Goal: Task Accomplishment & Management: Manage account settings

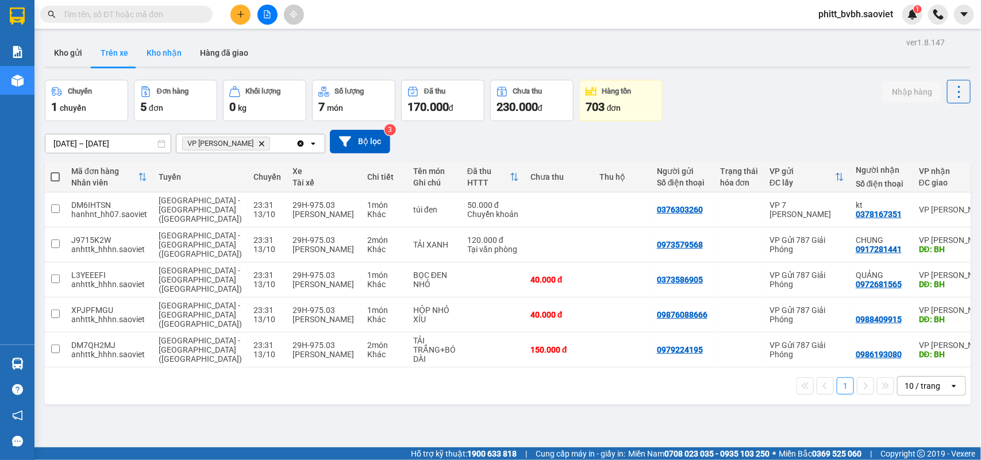
click at [164, 53] on button "Kho nhận" at bounding box center [163, 53] width 53 height 28
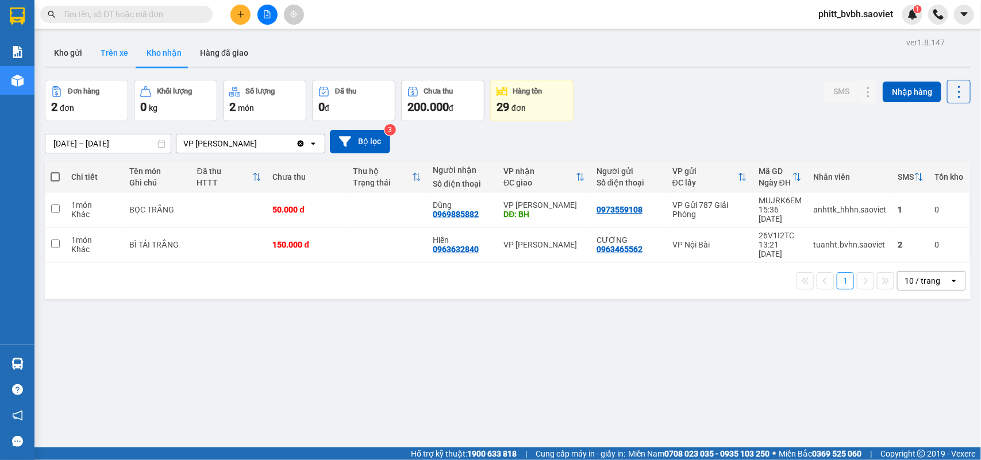
click at [115, 55] on button "Trên xe" at bounding box center [114, 53] width 46 height 28
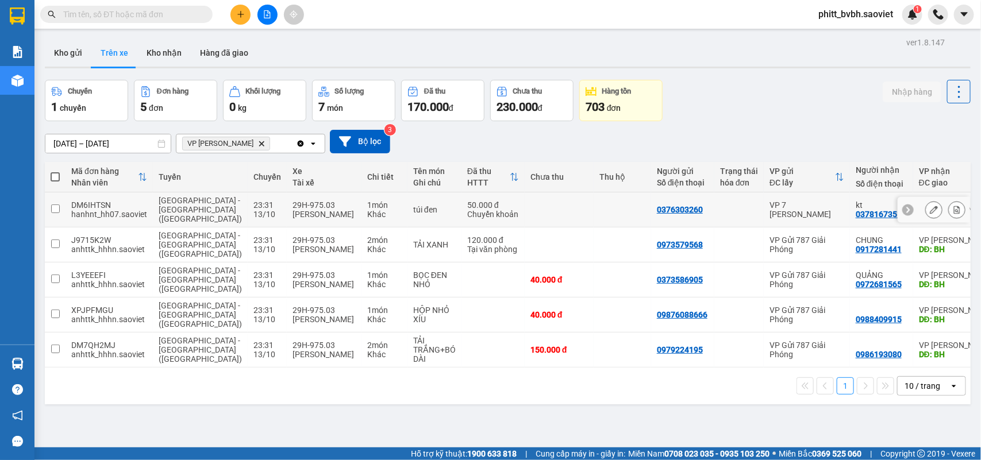
click at [361, 214] on td "1 món Khác" at bounding box center [384, 209] width 46 height 35
checkbox input "true"
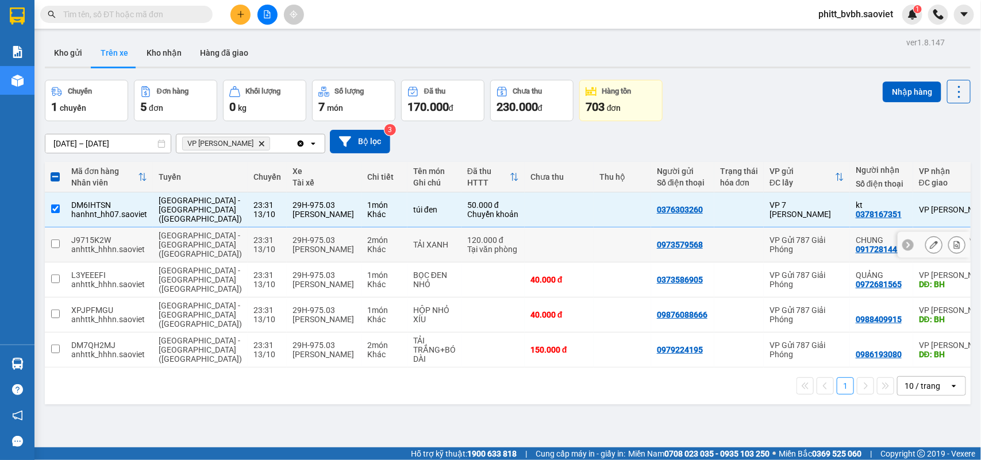
click at [367, 250] on div "Khác" at bounding box center [384, 249] width 34 height 9
checkbox input "true"
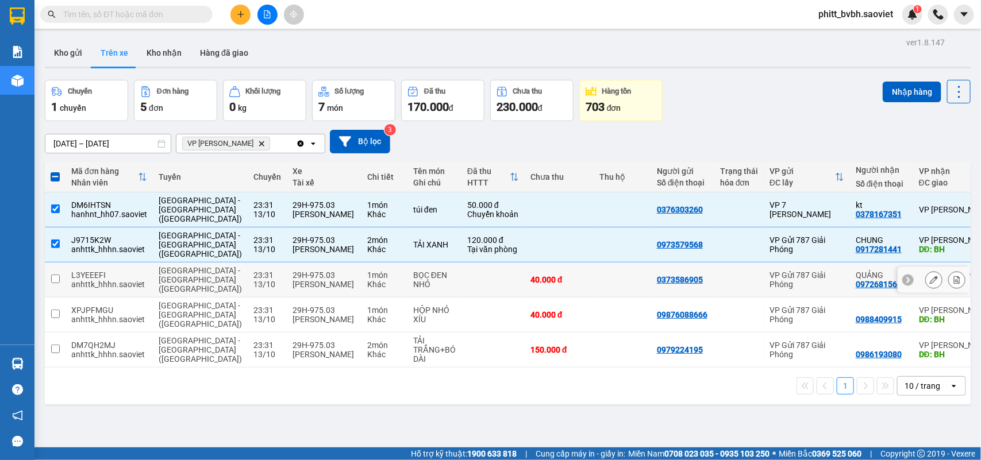
click at [461, 280] on td at bounding box center [492, 280] width 63 height 35
checkbox input "true"
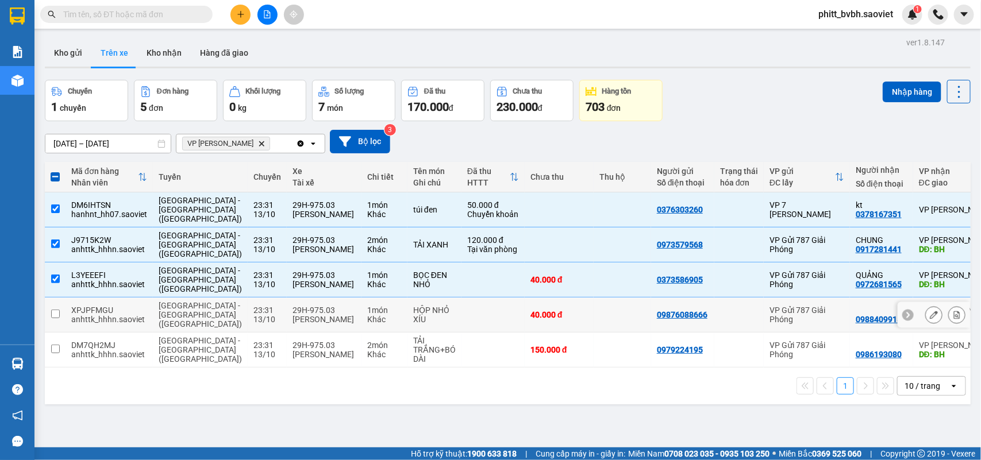
click at [461, 307] on td at bounding box center [492, 315] width 63 height 35
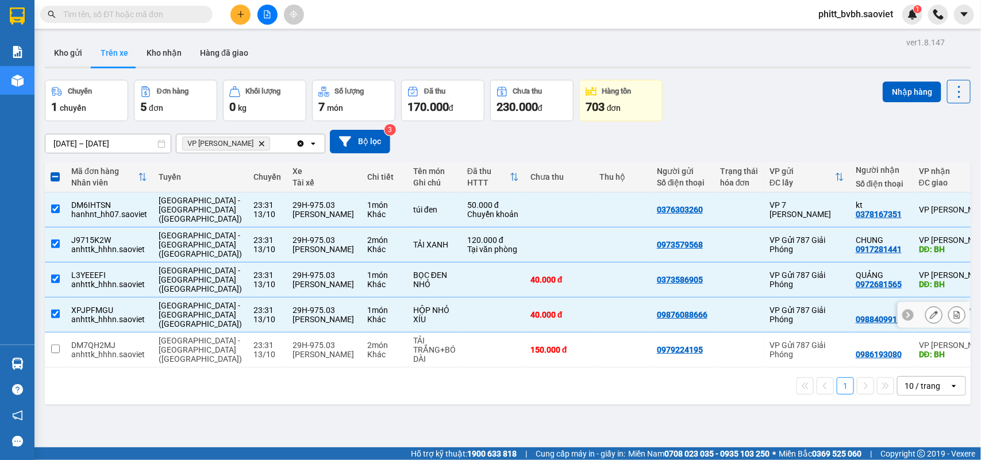
checkbox input "true"
click at [461, 345] on td at bounding box center [492, 350] width 63 height 35
checkbox input "true"
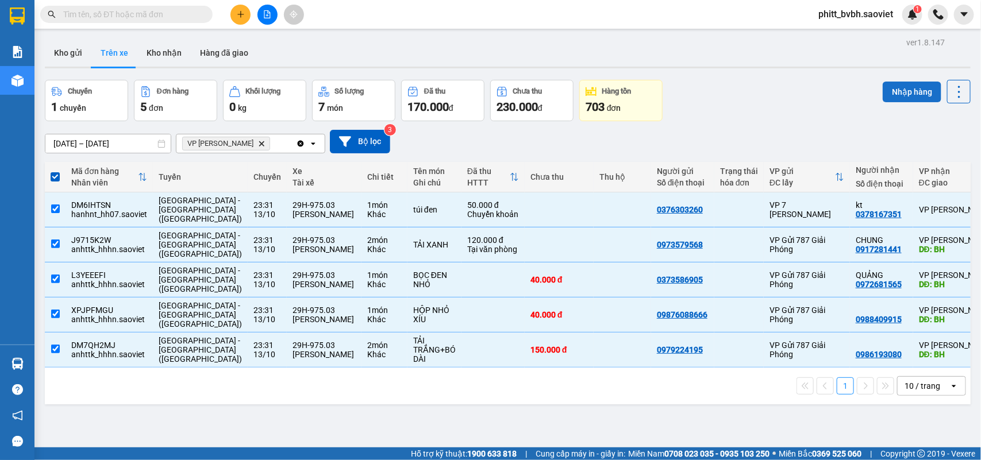
click at [903, 91] on button "Nhập hàng" at bounding box center [911, 92] width 59 height 21
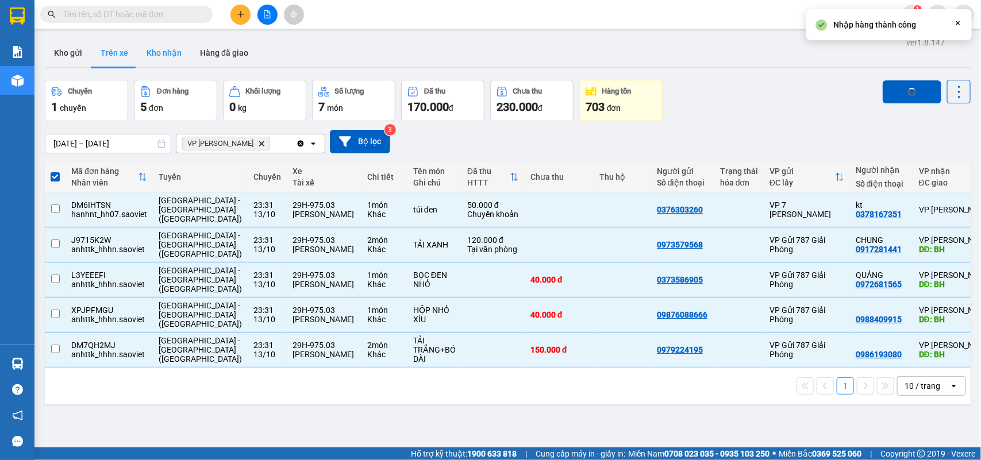
checkbox input "false"
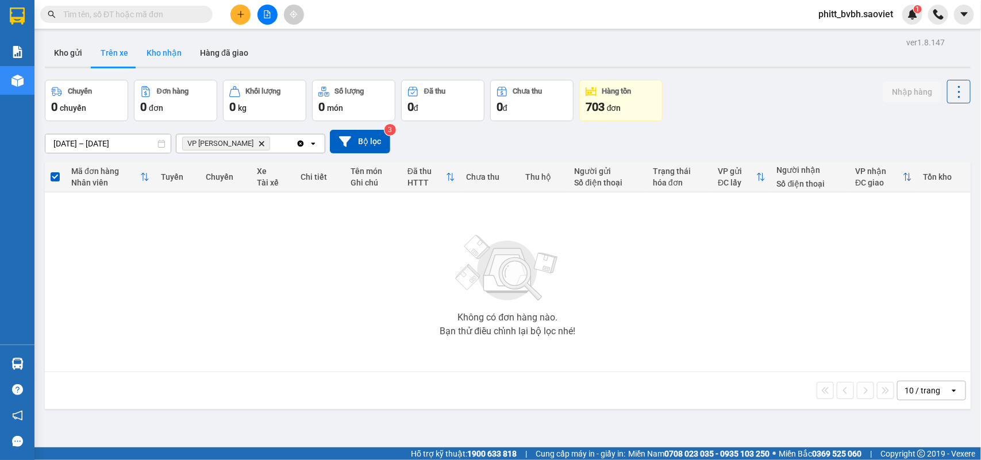
click at [167, 52] on button "Kho nhận" at bounding box center [163, 53] width 53 height 28
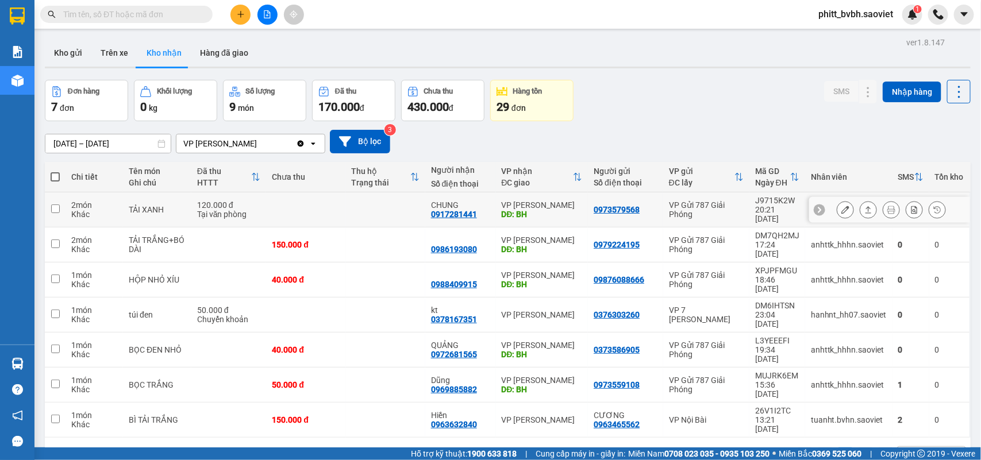
click at [156, 205] on div "TẢI XANH" at bounding box center [157, 209] width 57 height 9
checkbox input "true"
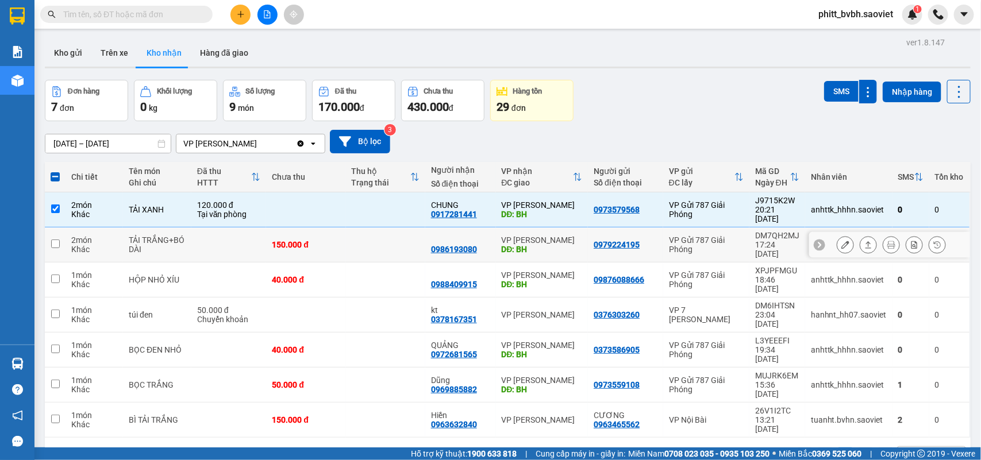
click at [165, 236] on div "TẢI TRẮNG+BÓ DÀI" at bounding box center [157, 245] width 57 height 18
checkbox input "true"
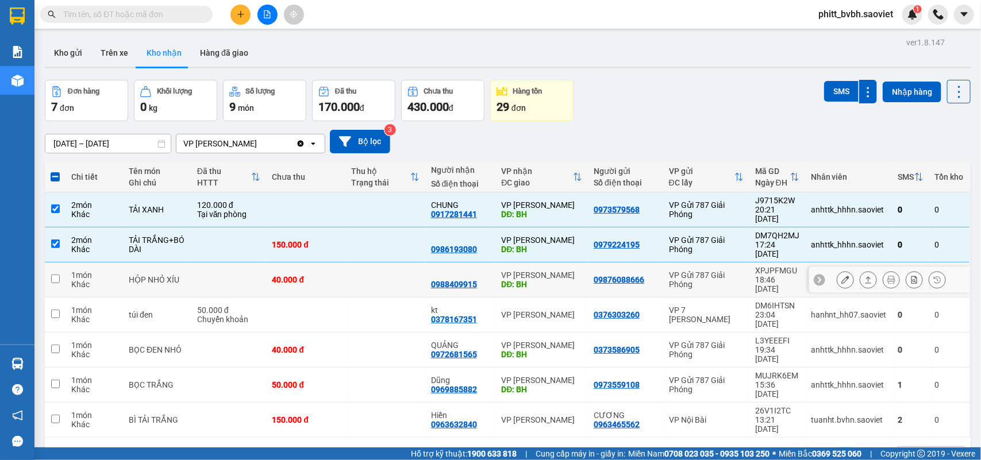
click at [175, 275] on div "HỘP NHỎ XÍU" at bounding box center [157, 279] width 57 height 9
checkbox input "true"
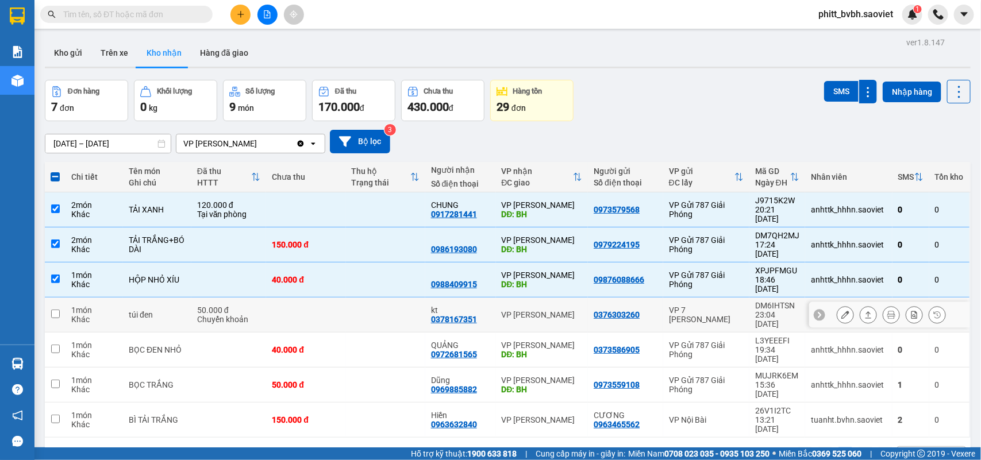
click at [159, 310] on div "túi đen" at bounding box center [157, 314] width 57 height 9
checkbox input "true"
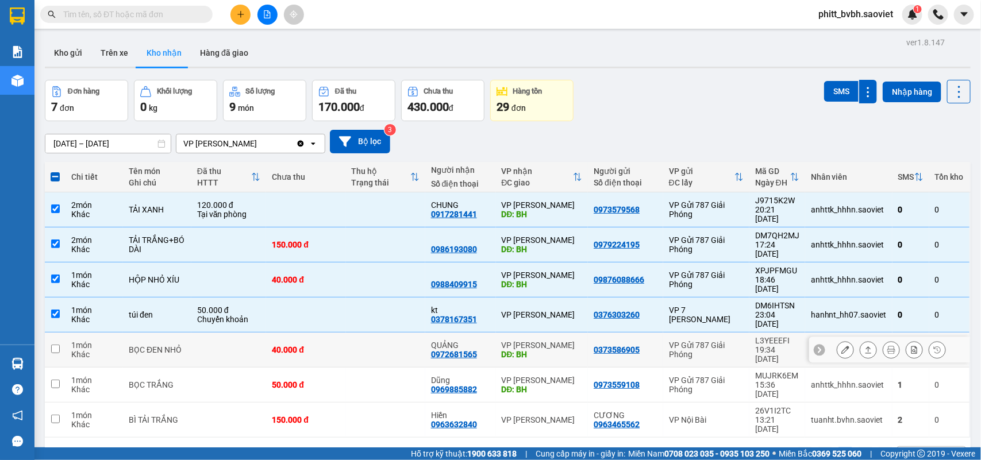
click at [163, 345] on div "BỌC ĐEN NHỎ" at bounding box center [157, 349] width 57 height 9
checkbox input "true"
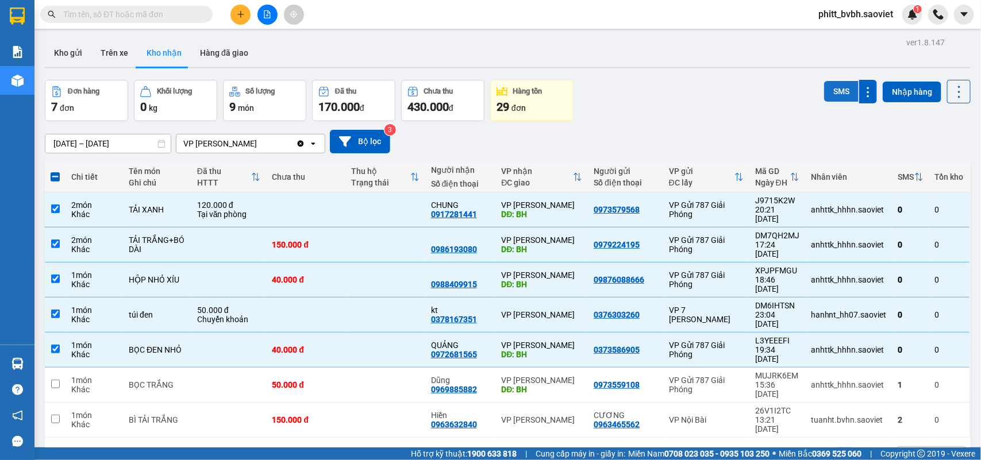
click at [831, 88] on button "SMS" at bounding box center [841, 91] width 34 height 21
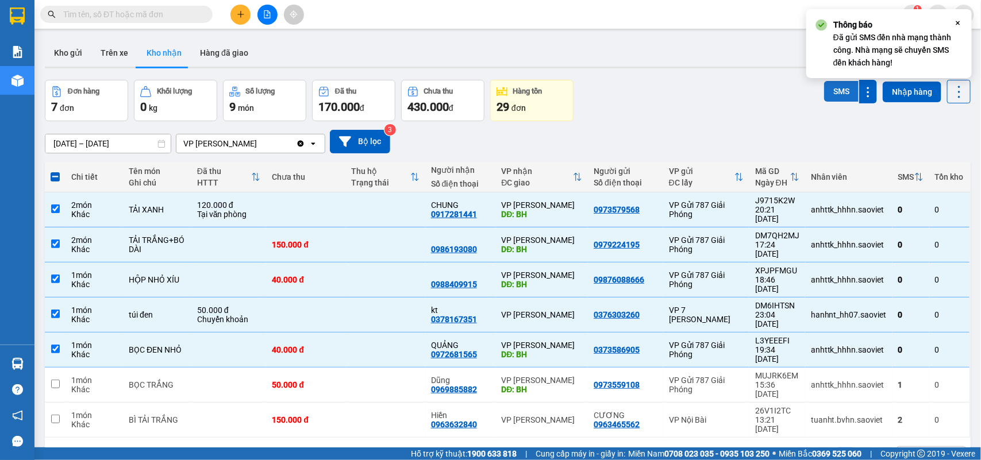
click at [831, 88] on button "SMS" at bounding box center [841, 91] width 34 height 21
click at [121, 55] on button "Trên xe" at bounding box center [114, 53] width 46 height 28
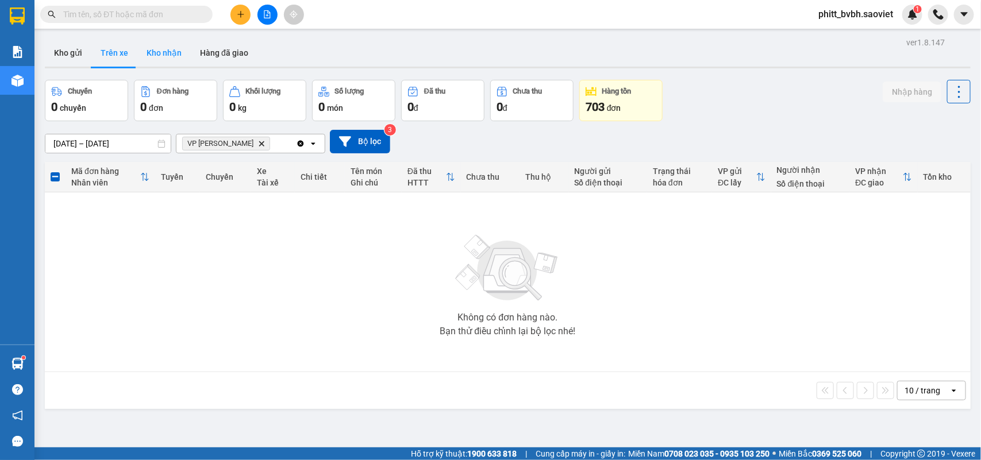
click at [167, 55] on button "Kho nhận" at bounding box center [163, 53] width 53 height 28
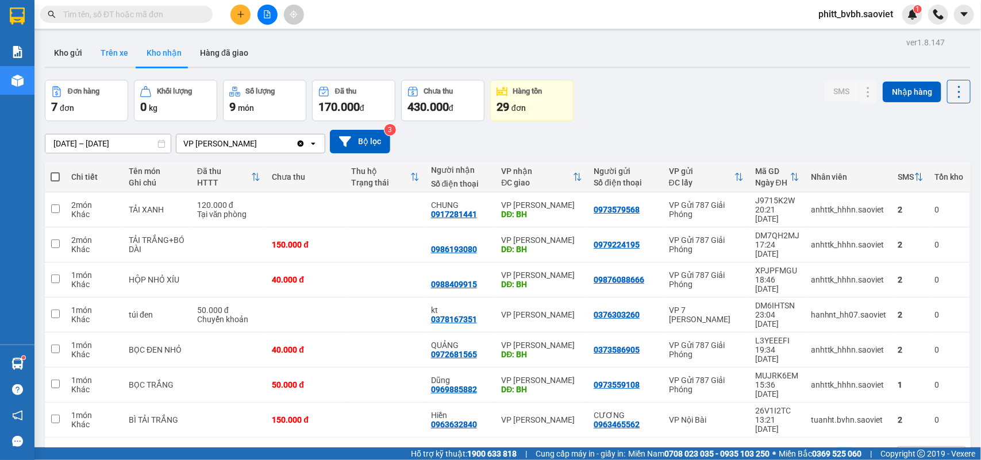
click at [105, 43] on button "Trên xe" at bounding box center [114, 53] width 46 height 28
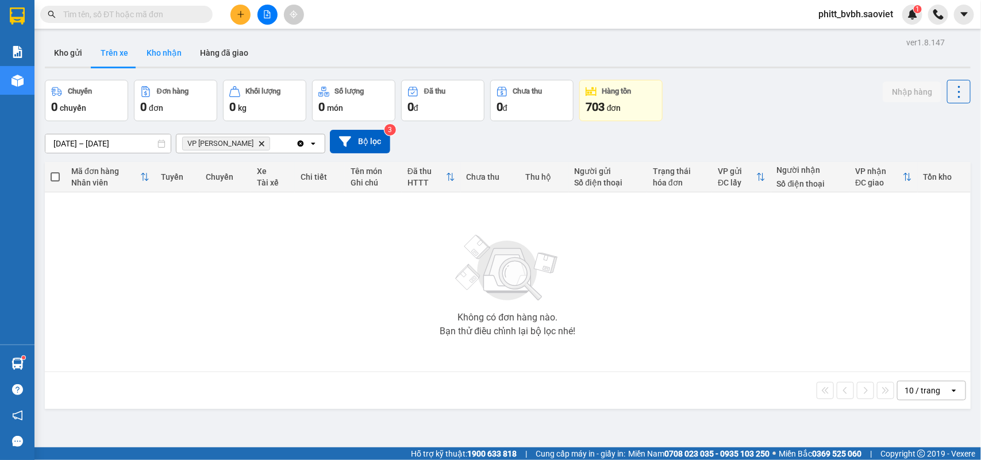
click at [161, 55] on button "Kho nhận" at bounding box center [163, 53] width 53 height 28
